Goal: Entertainment & Leisure: Consume media (video, audio)

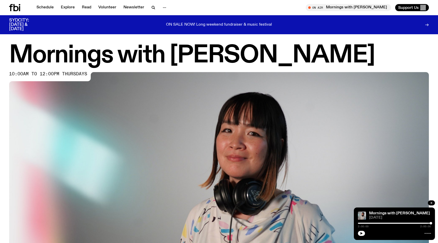
scroll to position [221, 0]
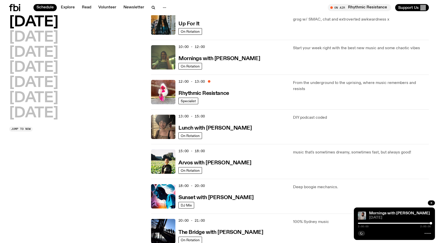
scroll to position [60, 0]
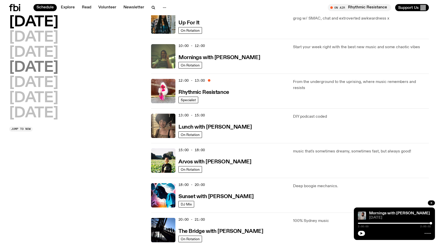
click at [58, 69] on h2 "Thursday" at bounding box center [33, 68] width 49 height 14
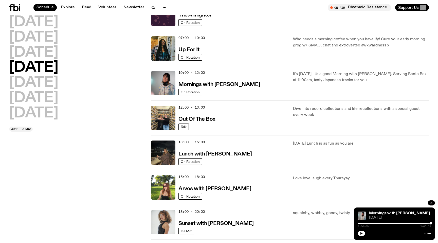
scroll to position [14, 0]
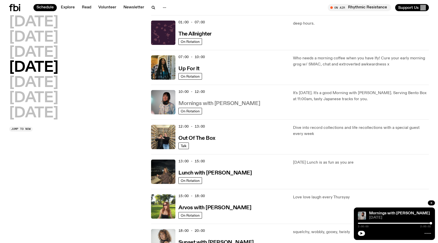
click at [231, 103] on h3 "Mornings with [PERSON_NAME]" at bounding box center [220, 103] width 82 height 5
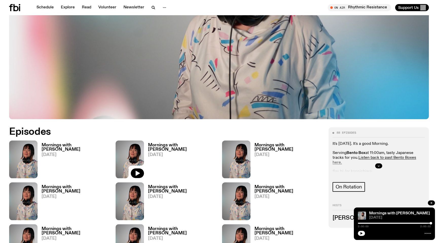
scroll to position [169, 0]
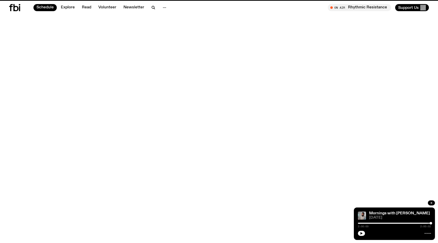
scroll to position [14, 0]
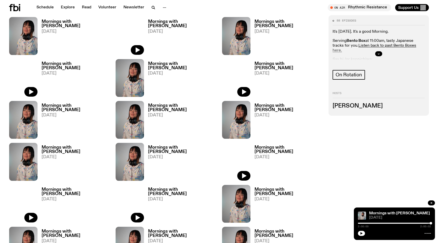
scroll to position [231, 0]
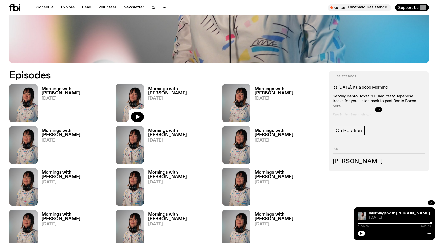
click at [53, 110] on link "Mornings with Kana Frazer 04.09.25" at bounding box center [74, 104] width 72 height 35
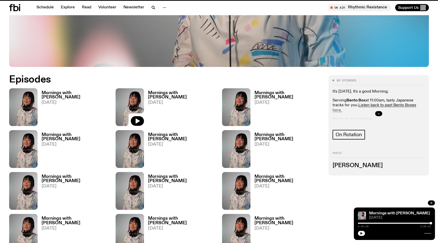
scroll to position [227, 0]
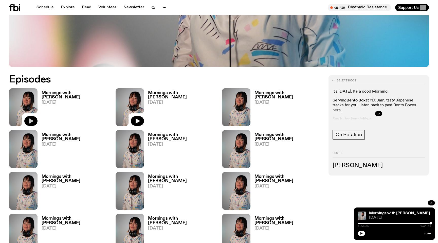
click at [31, 120] on icon "button" at bounding box center [31, 120] width 4 height 5
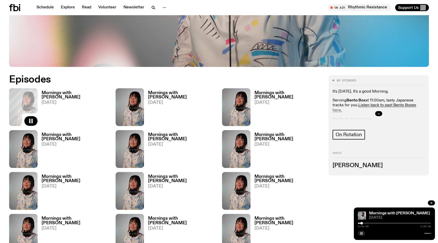
click at [362, 234] on rect "button" at bounding box center [362, 233] width 1 height 3
click at [202, 76] on h2 "Episodes" at bounding box center [148, 79] width 278 height 9
